Goal: Task Accomplishment & Management: Manage account settings

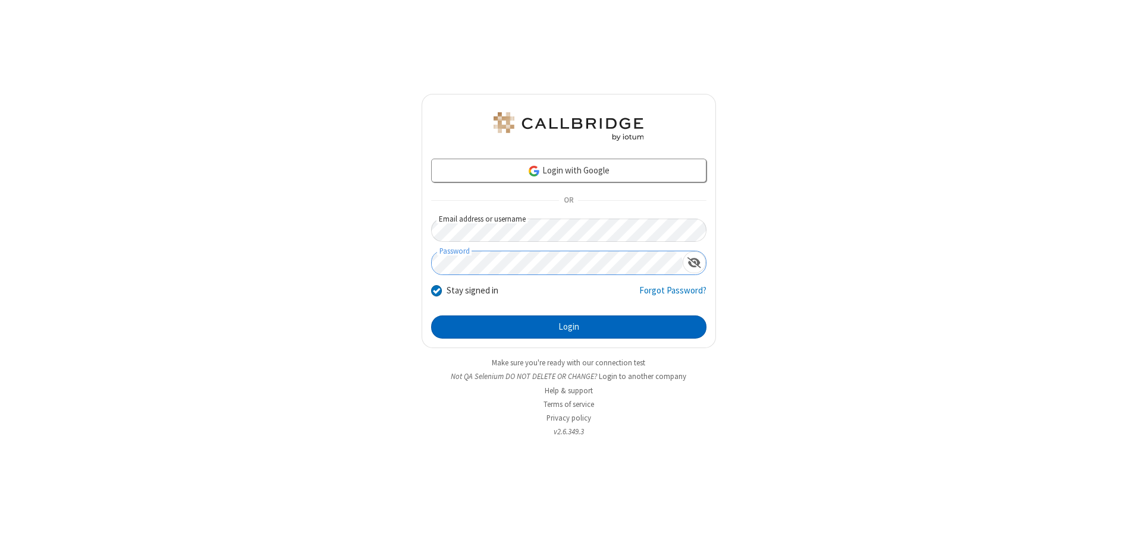
click at [568, 327] on button "Login" at bounding box center [568, 328] width 275 height 24
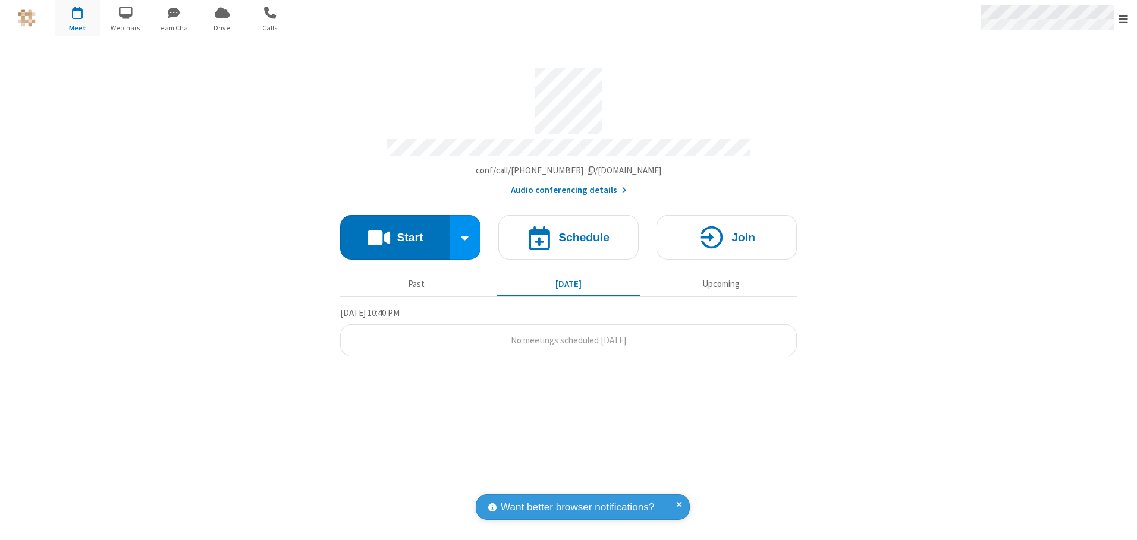
click at [1123, 18] on span "Open menu" at bounding box center [1123, 19] width 10 height 12
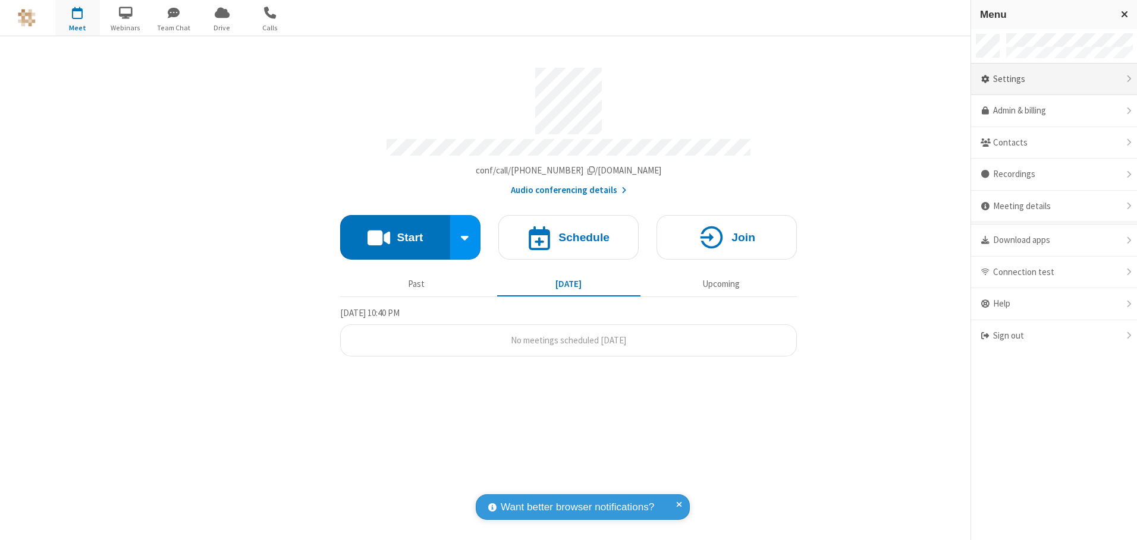
click at [1053, 79] on div "Settings" at bounding box center [1054, 80] width 166 height 32
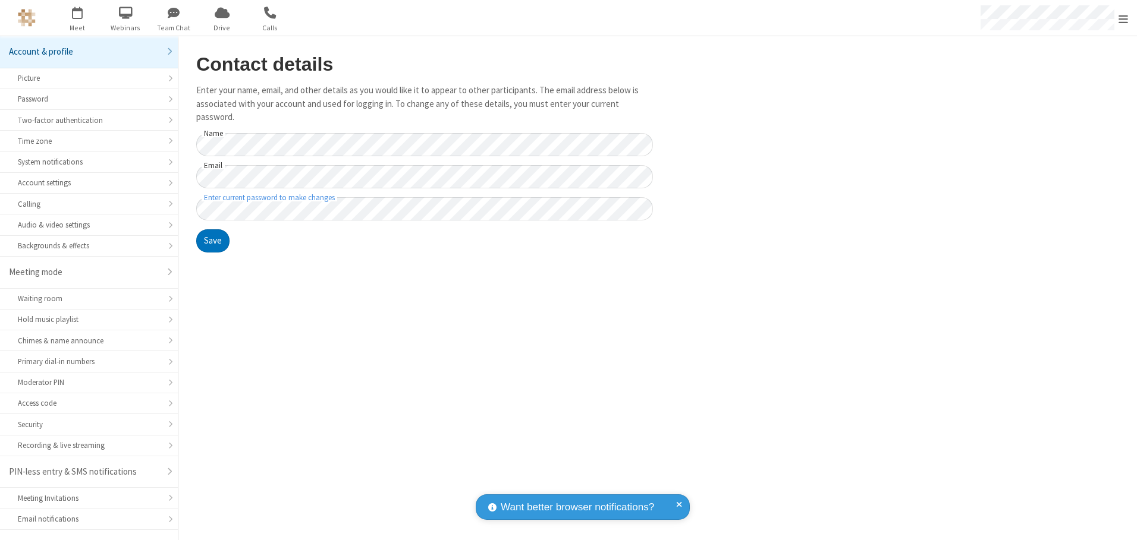
scroll to position [21, 0]
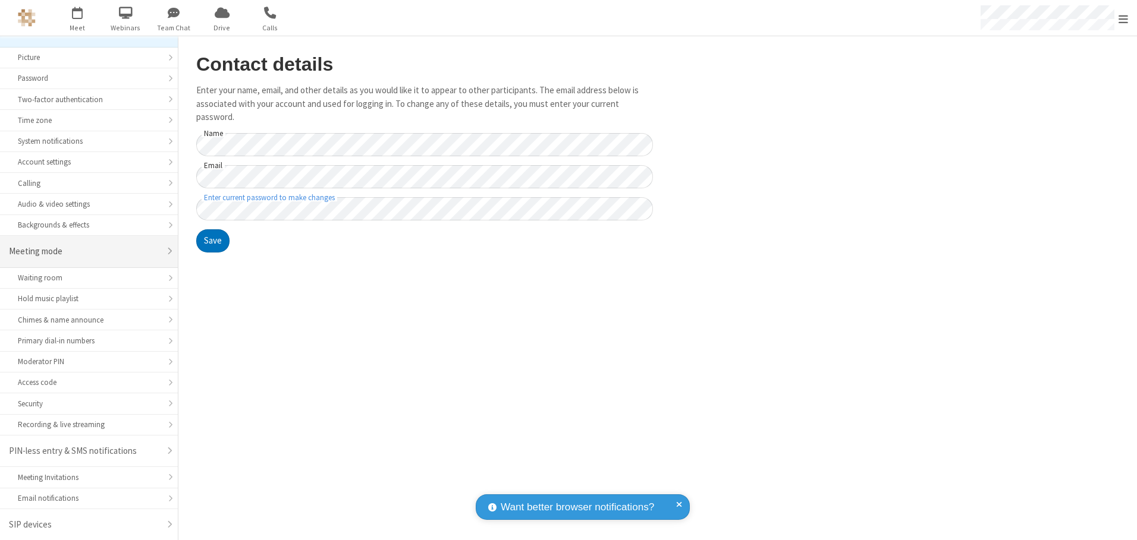
click at [84, 251] on div "Meeting mode" at bounding box center [84, 252] width 151 height 14
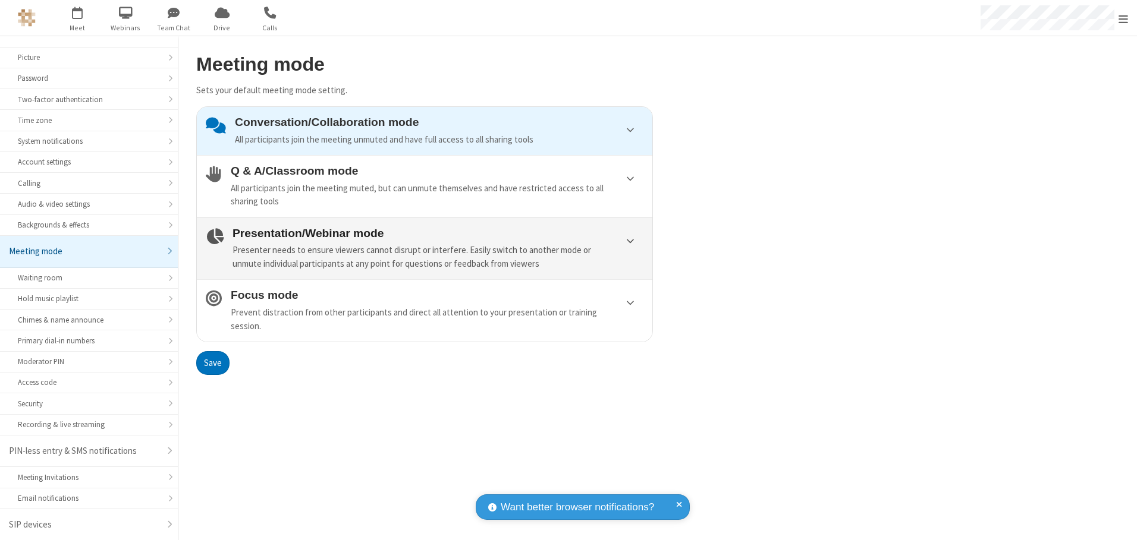
click at [424, 248] on div "Presenter needs to ensure viewers cannot disrupt or interfere. Easily switch to…" at bounding box center [437, 257] width 411 height 27
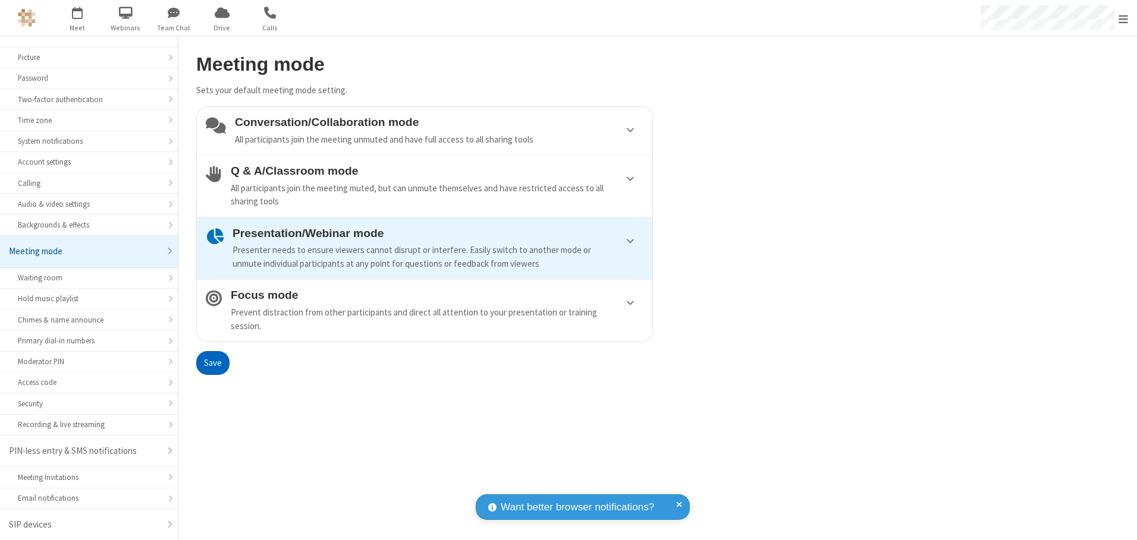
click at [212, 363] on button "Save" at bounding box center [212, 363] width 33 height 24
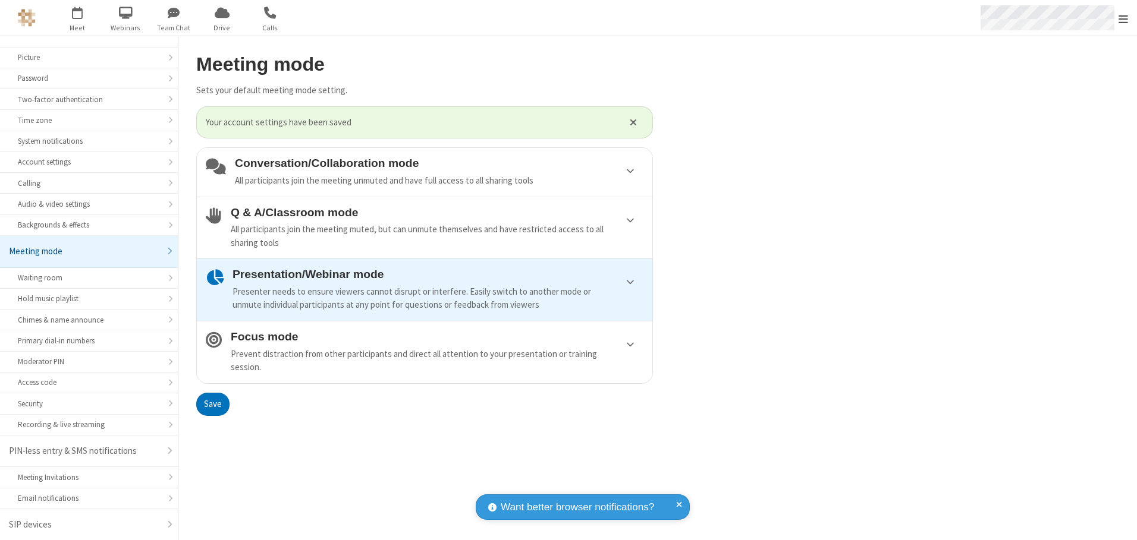
click at [1123, 18] on span "Open menu" at bounding box center [1123, 19] width 10 height 12
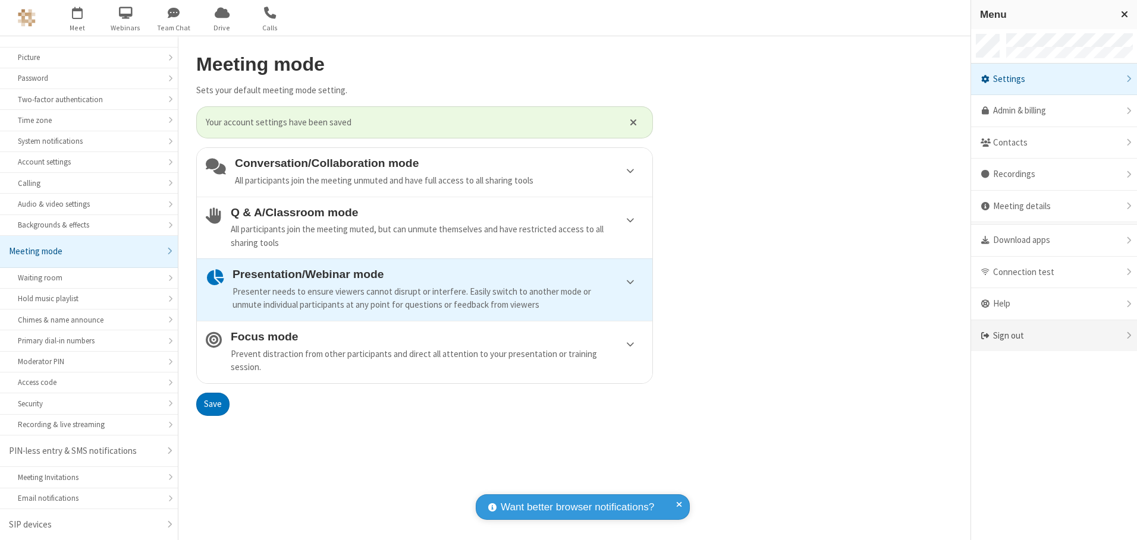
click at [1053, 336] on div "Sign out" at bounding box center [1054, 336] width 166 height 32
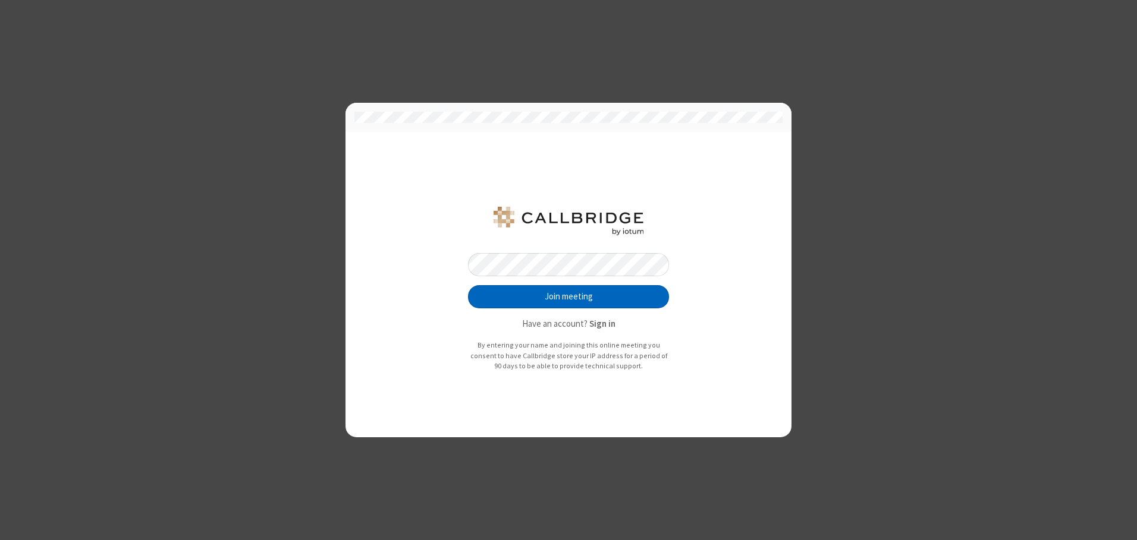
click at [568, 297] on button "Join meeting" at bounding box center [568, 297] width 201 height 24
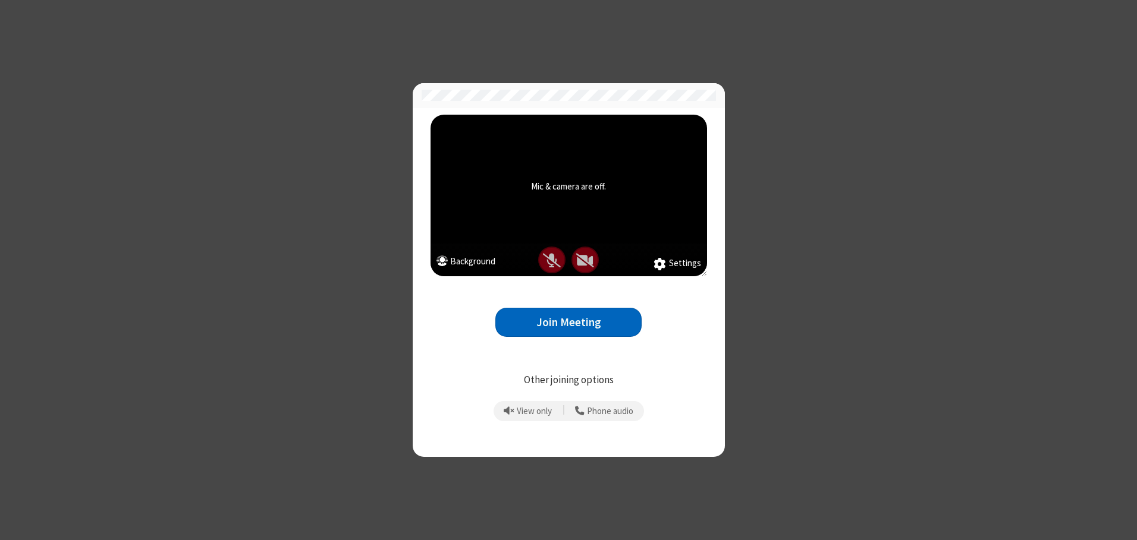
click at [568, 322] on button "Join Meeting" at bounding box center [568, 322] width 146 height 29
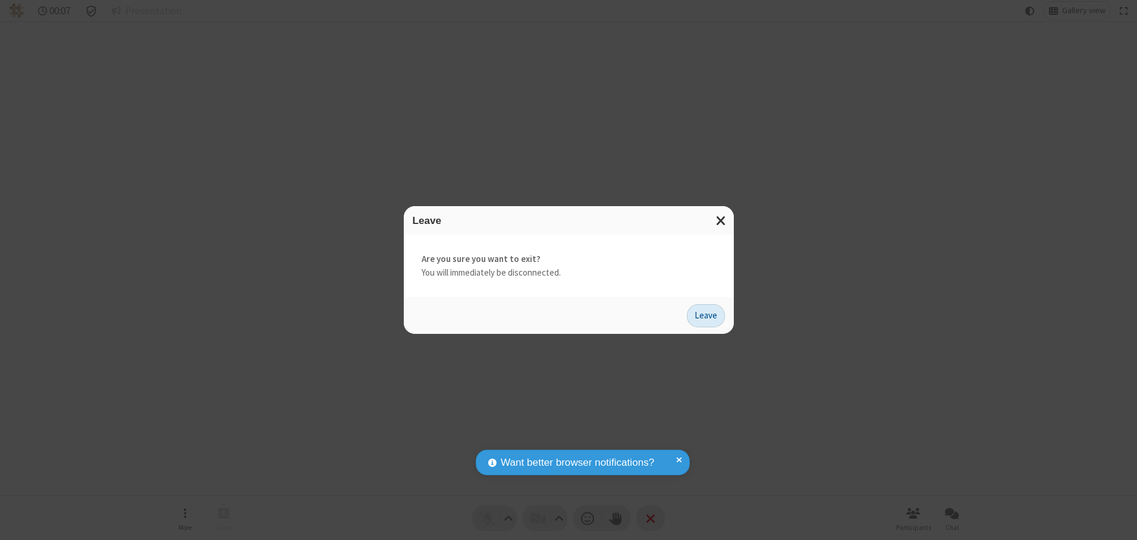
click at [706, 316] on button "Leave" at bounding box center [706, 316] width 38 height 24
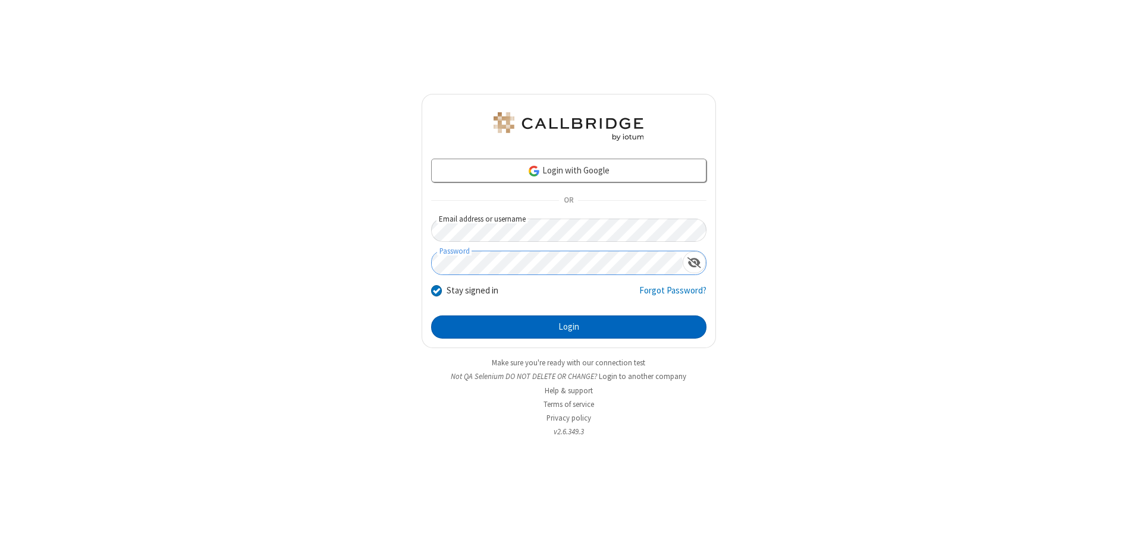
click at [568, 327] on button "Login" at bounding box center [568, 328] width 275 height 24
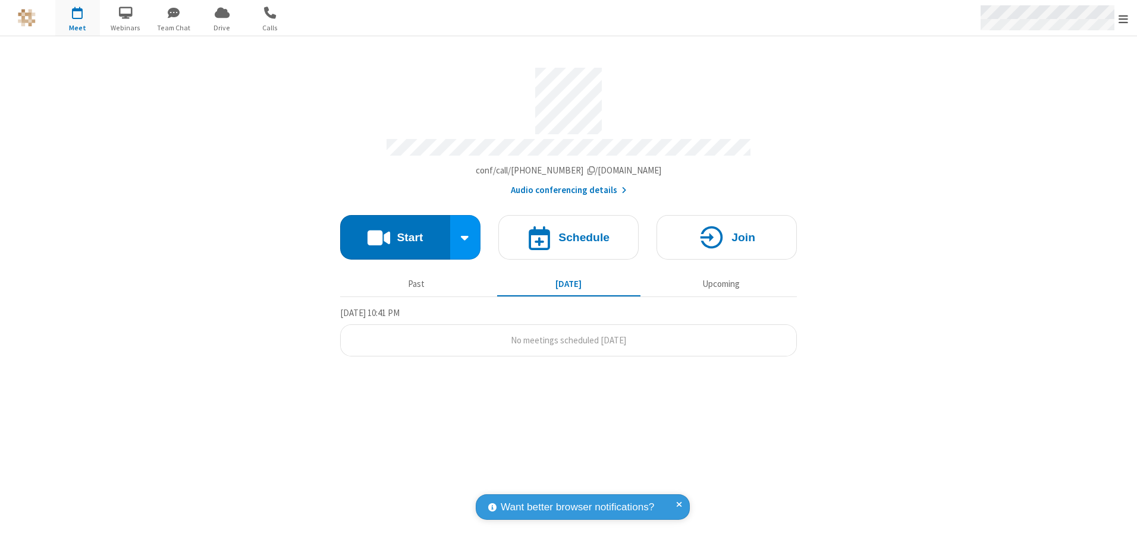
click at [1123, 18] on span "Open menu" at bounding box center [1123, 19] width 10 height 12
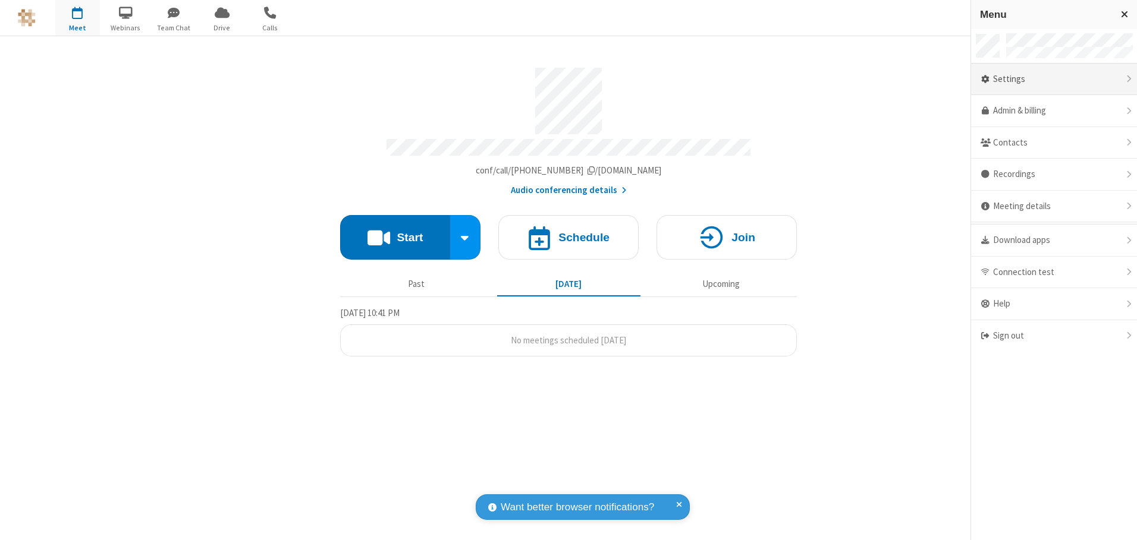
click at [1053, 79] on div "Settings" at bounding box center [1054, 80] width 166 height 32
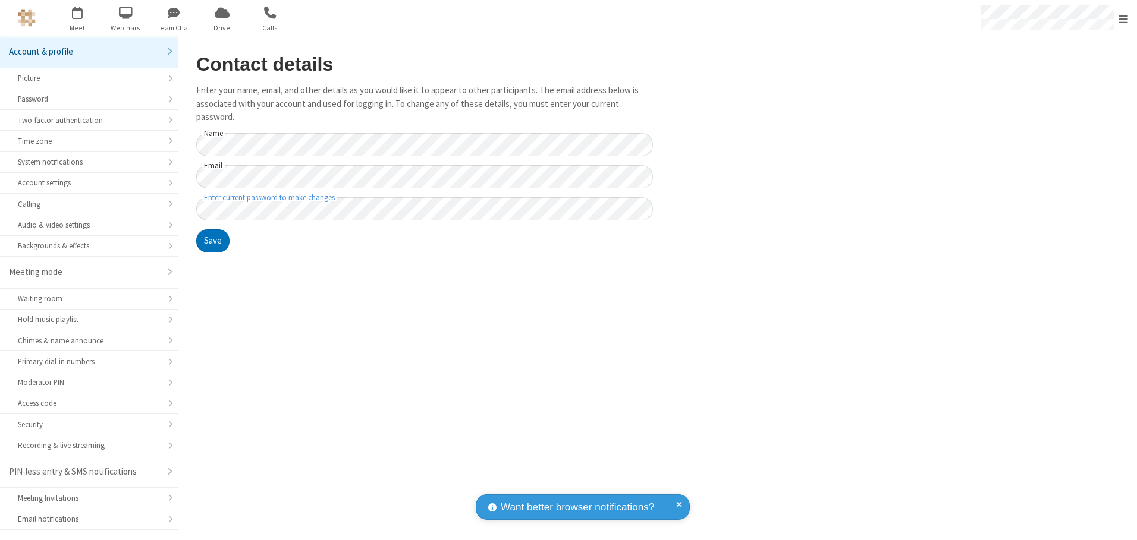
scroll to position [21, 0]
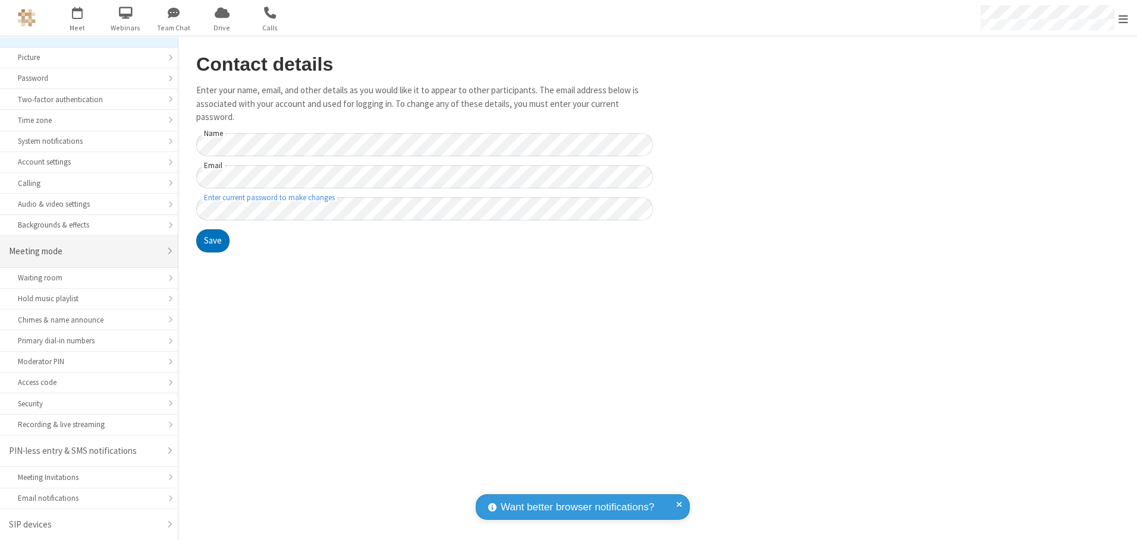
click at [84, 251] on div "Meeting mode" at bounding box center [84, 252] width 151 height 14
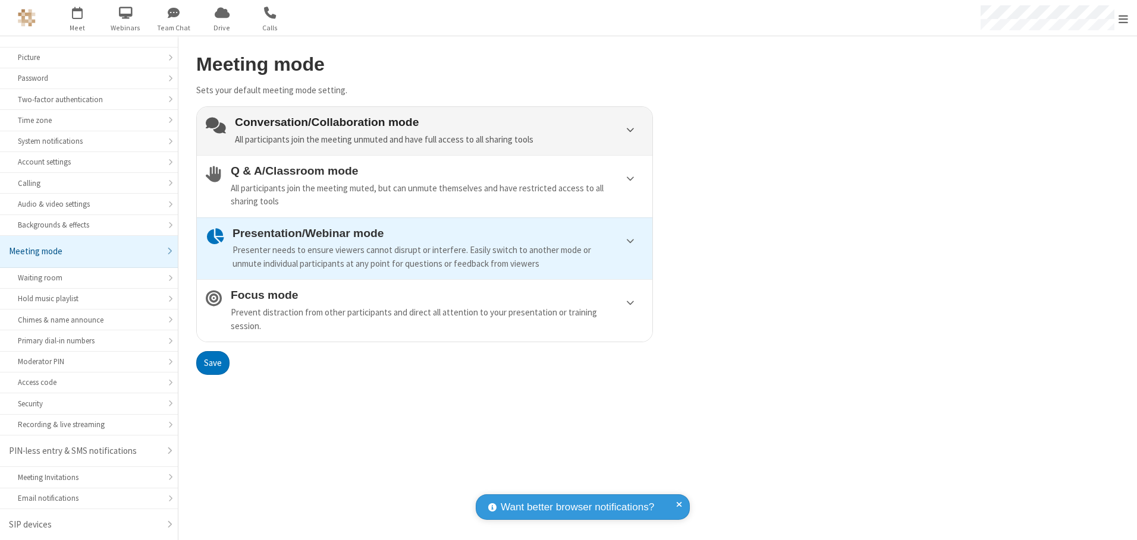
click at [424, 131] on div "Conversation/Collaboration mode All participants join the meeting unmuted and h…" at bounding box center [439, 131] width 408 height 30
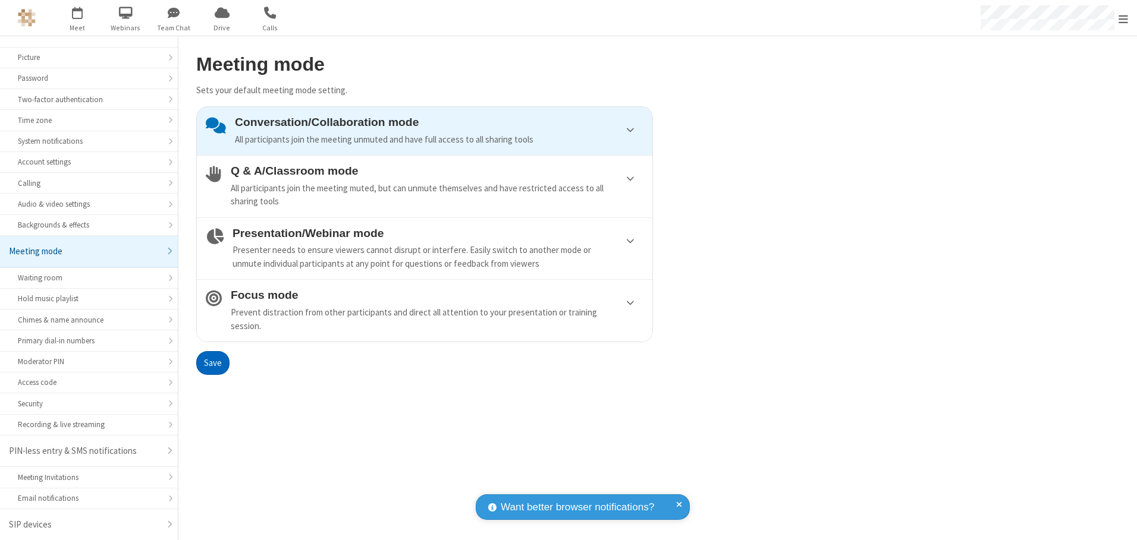
click at [212, 363] on button "Save" at bounding box center [212, 363] width 33 height 24
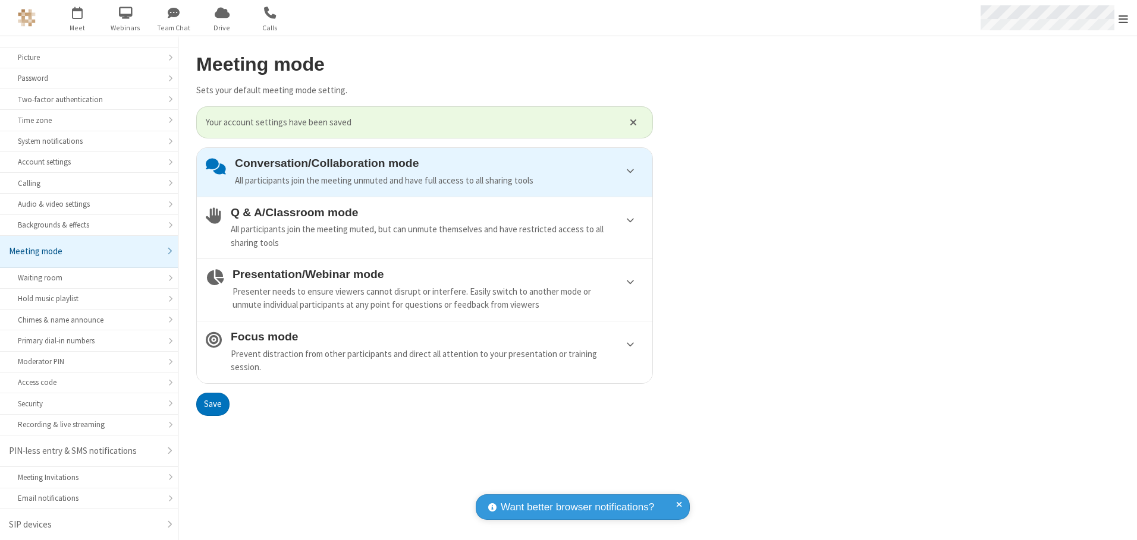
click at [1123, 18] on span "Open menu" at bounding box center [1123, 19] width 10 height 12
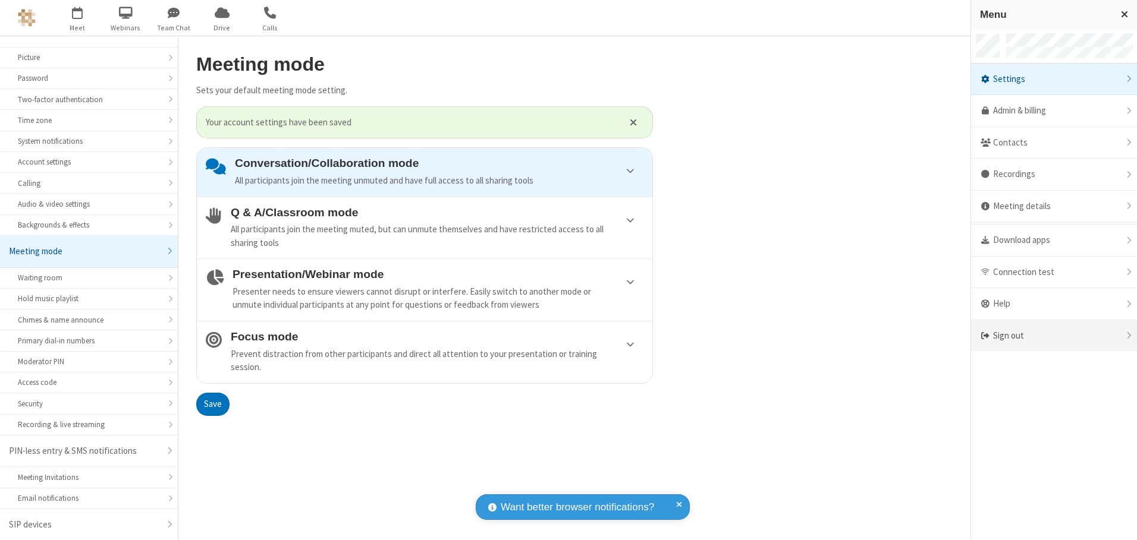
click at [1053, 336] on div "Sign out" at bounding box center [1054, 336] width 166 height 32
